Goal: Task Accomplishment & Management: Understand process/instructions

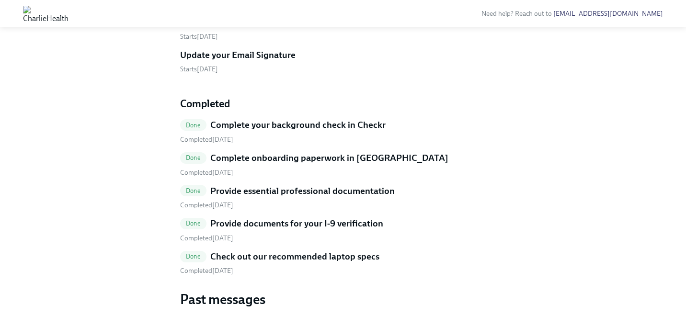
scroll to position [325, 0]
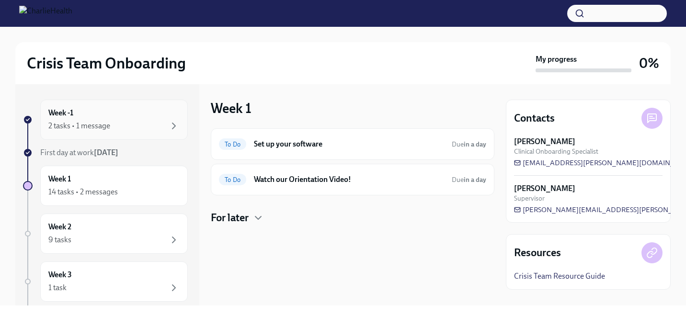
click at [148, 124] on div "2 tasks • 1 message" at bounding box center [113, 126] width 131 height 12
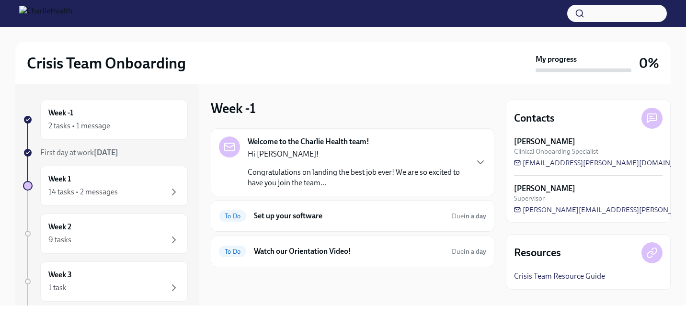
click at [411, 178] on p "Congratulations on landing the best job ever! We are so excited to have you joi…" at bounding box center [358, 177] width 220 height 21
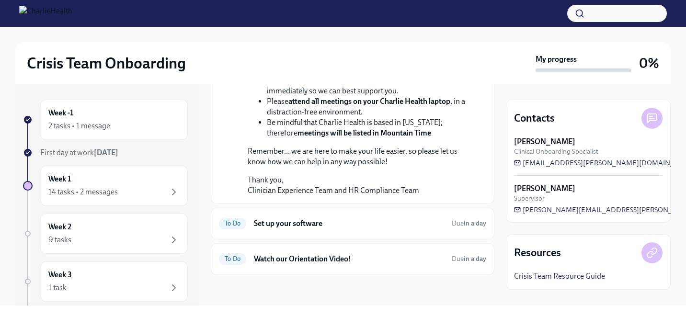
scroll to position [315, 0]
click at [132, 192] on div "14 tasks • 2 messages" at bounding box center [113, 192] width 131 height 12
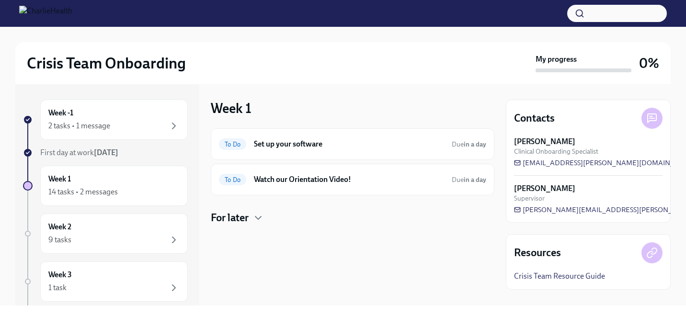
click at [232, 219] on h4 "For later" at bounding box center [230, 218] width 38 height 14
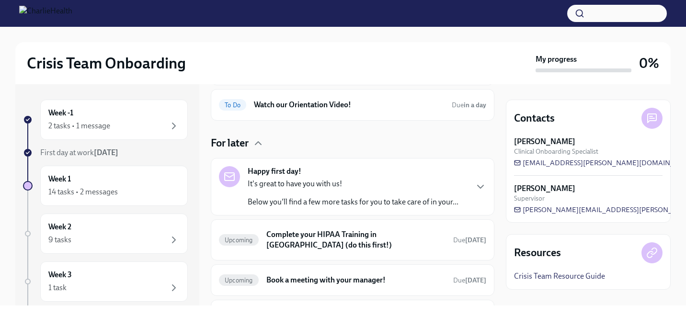
scroll to position [90, 0]
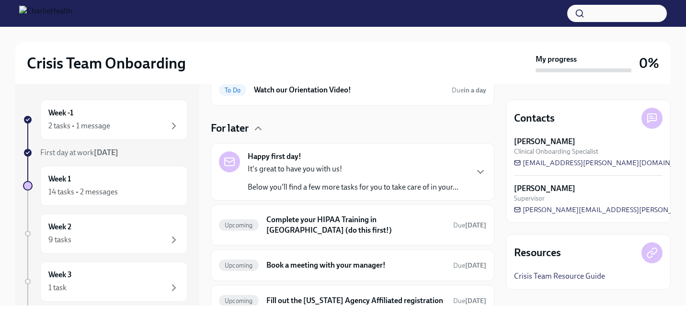
click at [409, 171] on p "It's great to have you with us!" at bounding box center [353, 169] width 211 height 11
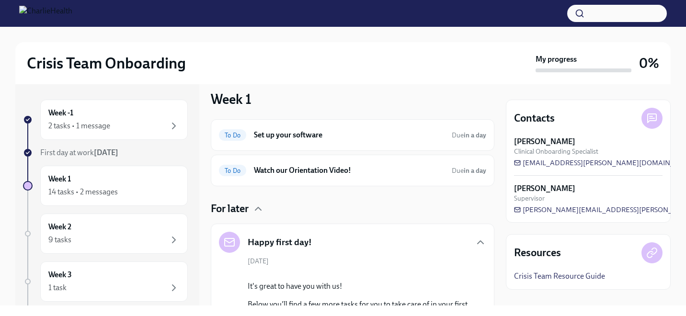
scroll to position [0, 0]
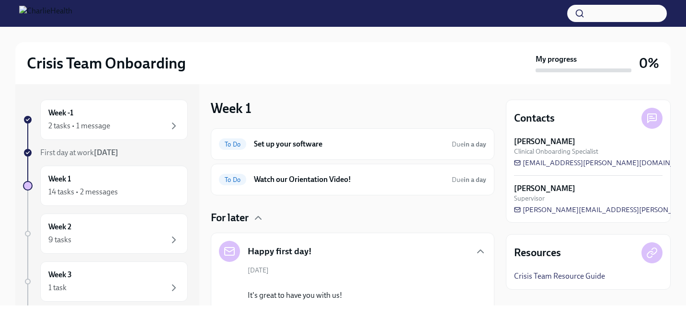
click at [548, 277] on link "Crisis Team Resource Guide" at bounding box center [559, 276] width 91 height 11
